Goal: Task Accomplishment & Management: Use online tool/utility

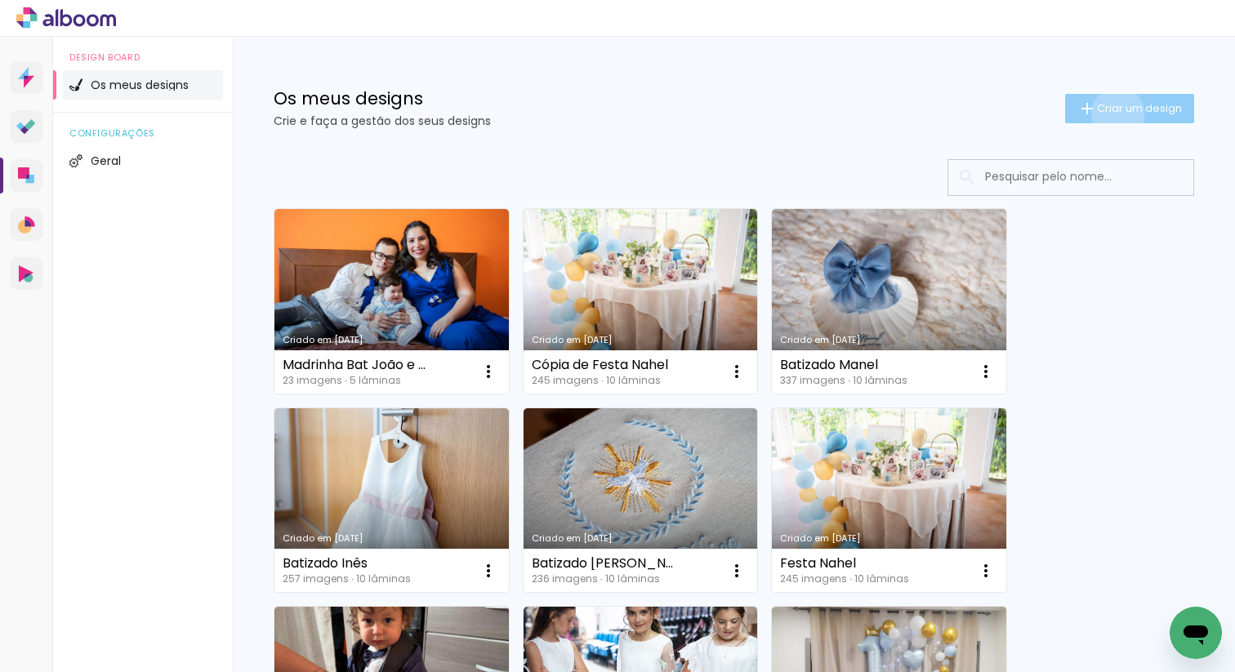
click at [1115, 114] on span "Criar um design" at bounding box center [1139, 108] width 85 height 11
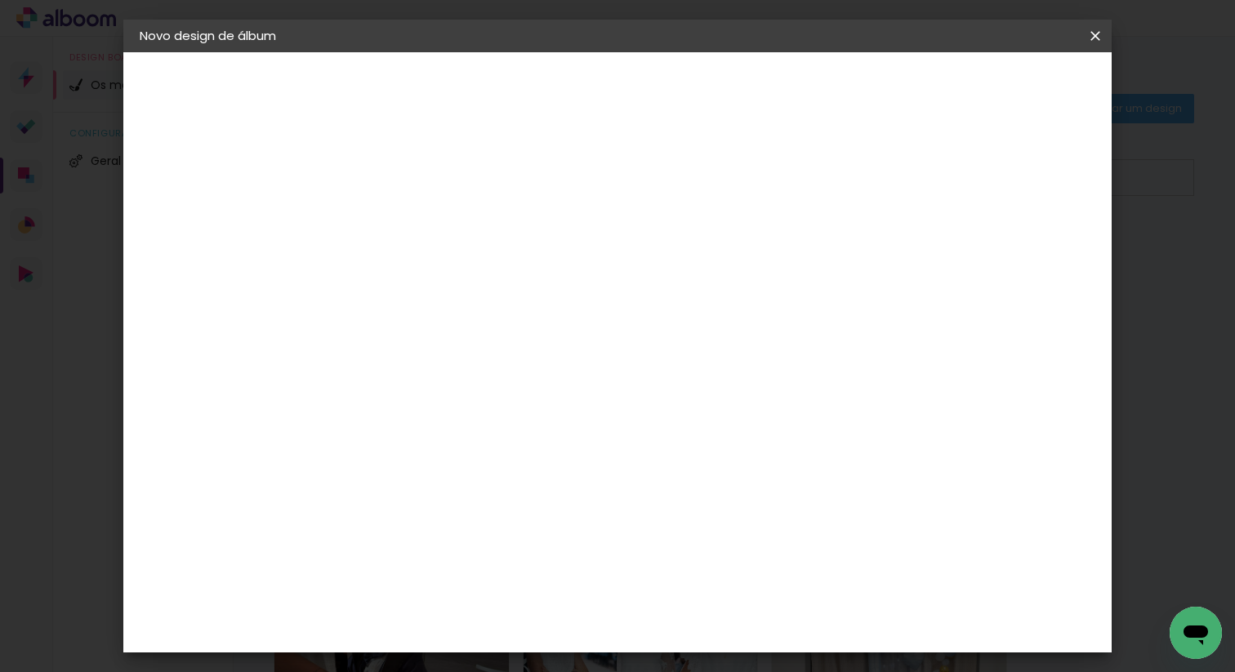
click at [407, 216] on input at bounding box center [407, 219] width 0 height 25
type input "Smash the Cake Mia"
type paper-input "Smash the Cake Mia"
click at [0, 0] on slot "Avançar" at bounding box center [0, 0] width 0 height 0
click at [503, 359] on paper-item "DreambooksPro" at bounding box center [431, 369] width 143 height 36
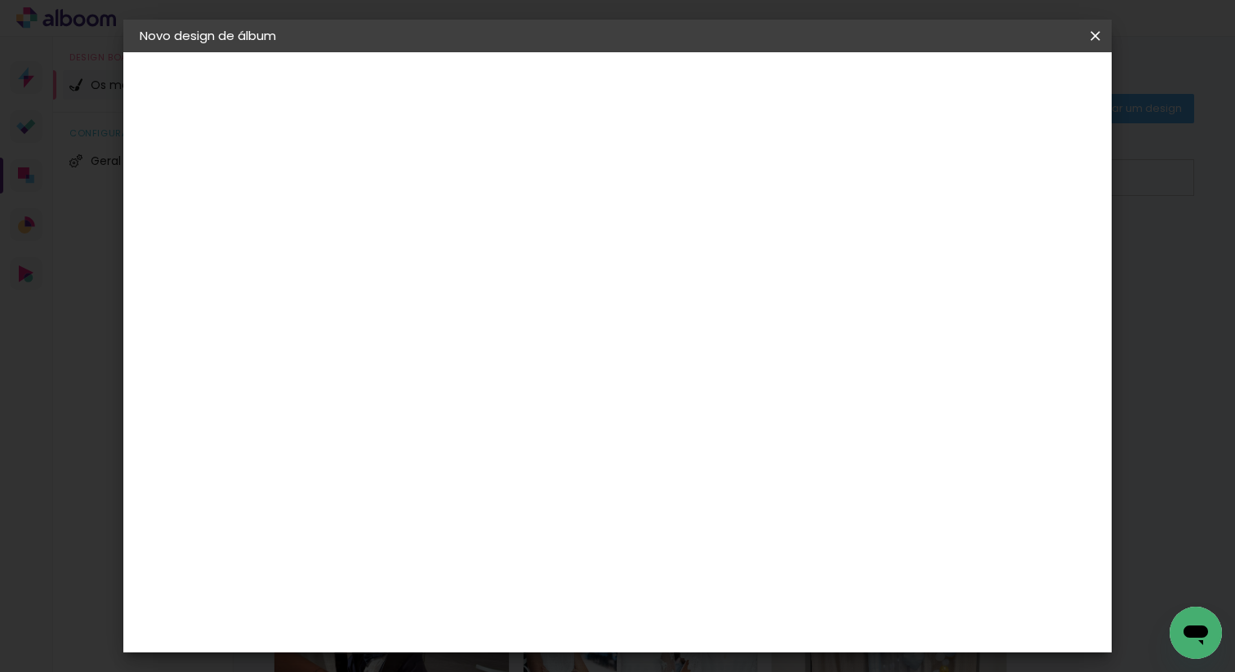
drag, startPoint x: 1046, startPoint y: 87, endPoint x: 1028, endPoint y: 93, distance: 18.9
click at [0, 0] on slot "Avançar" at bounding box center [0, 0] width 0 height 0
click at [470, 274] on input "text" at bounding box center [439, 284] width 64 height 25
click at [650, 279] on paper-item "Álbum" at bounding box center [723, 271] width 327 height 33
type input "Álbum"
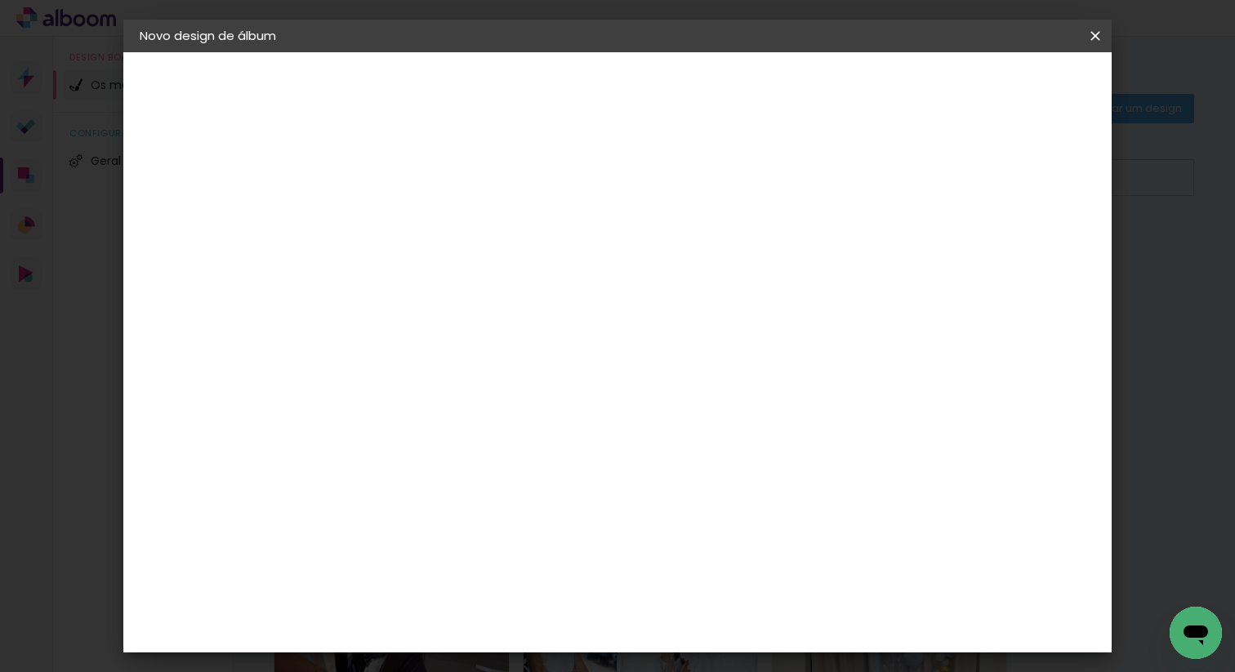
scroll to position [109, 0]
click at [517, 632] on span "20 × 20" at bounding box center [479, 648] width 76 height 33
click at [0, 0] on slot "Avançar" at bounding box center [0, 0] width 0 height 0
click at [1001, 99] on paper-button "Iniciar design" at bounding box center [967, 87] width 107 height 28
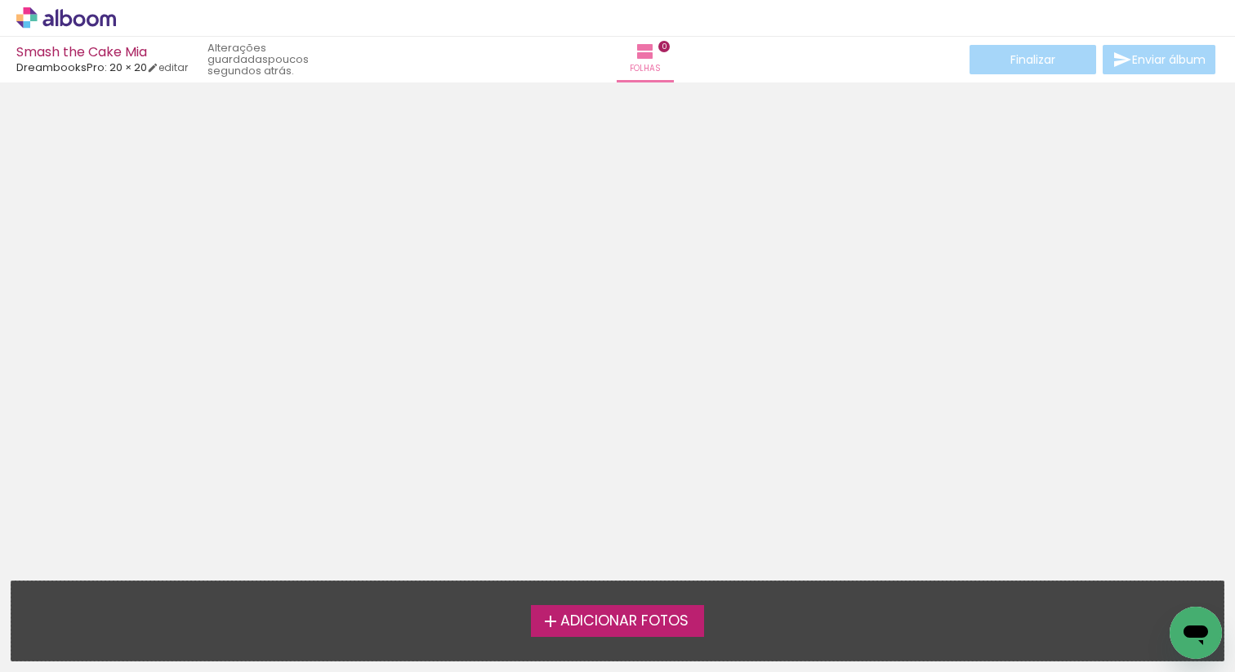
click at [640, 621] on span "Adicionar Fotos" at bounding box center [624, 621] width 128 height 15
click at [0, 0] on input "file" at bounding box center [0, 0] width 0 height 0
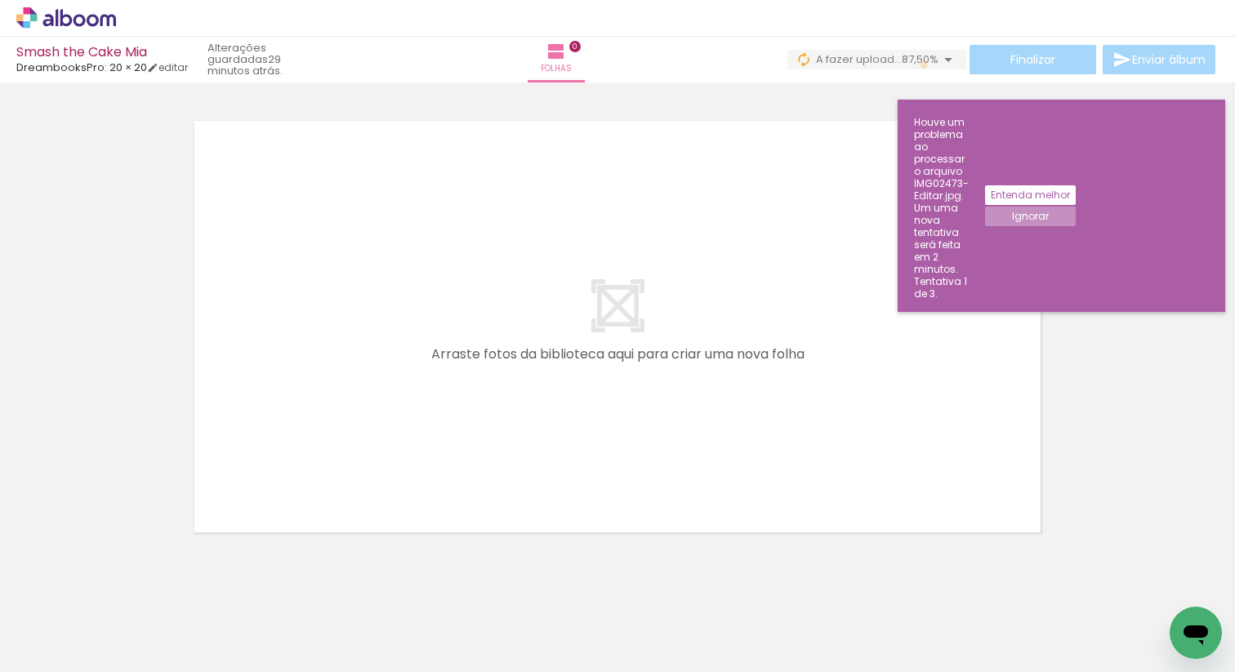
click at [918, 65] on span "87,50%" at bounding box center [920, 59] width 37 height 16
click at [900, 100] on paper-toast "Houve um problema ao processar o arquivo IMG02473-Editar.jpg. Um uma nova tenta…" at bounding box center [1062, 206] width 328 height 212
click at [0, 0] on slot "Entenda melhor" at bounding box center [0, 0] width 0 height 0
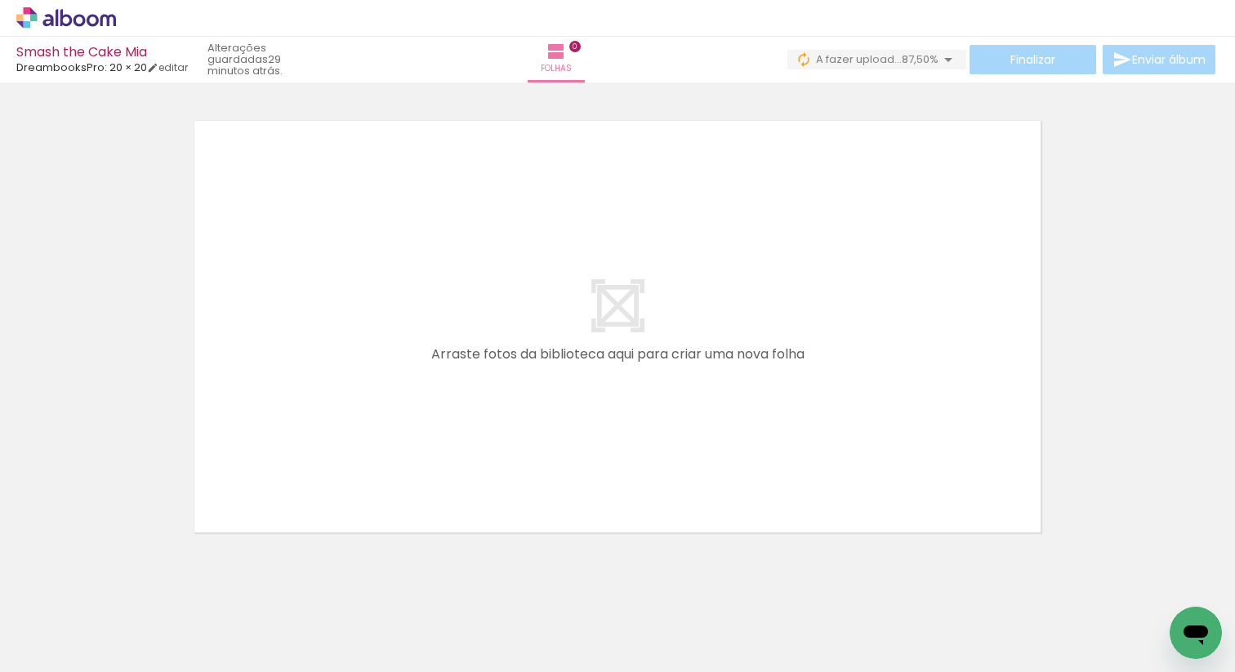
click at [920, 48] on div "Finalizar Enviar álbum" at bounding box center [1002, 59] width 431 height 29
click at [920, 55] on span "87,50%" at bounding box center [920, 59] width 37 height 16
